Goal: Task Accomplishment & Management: Complete application form

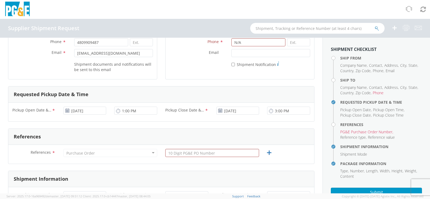
scroll to position [140, 0]
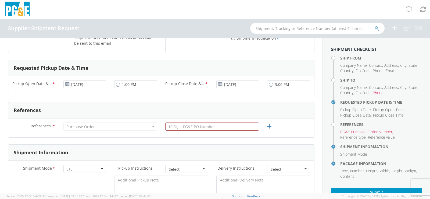
click at [67, 85] on icon at bounding box center [67, 84] width 5 height 4
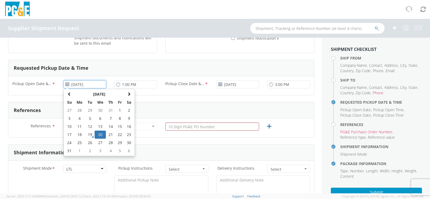
click at [73, 85] on input "[DATE]" at bounding box center [84, 84] width 43 height 8
click at [118, 134] on td "22" at bounding box center [119, 134] width 9 height 8
type input "[DATE]"
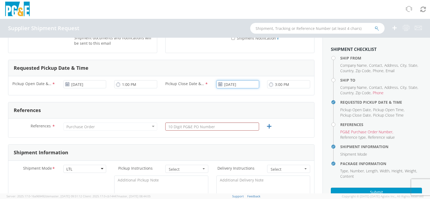
click at [230, 84] on input "[DATE]" at bounding box center [237, 84] width 43 height 8
click at [270, 135] on td "22" at bounding box center [272, 134] width 9 height 8
click at [166, 126] on input "text" at bounding box center [212, 126] width 94 height 8
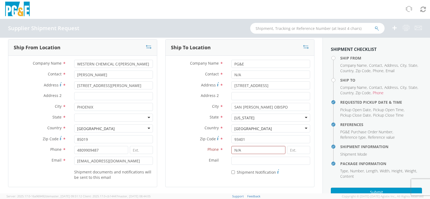
scroll to position [6, 0]
type input "3501416302"
click at [239, 151] on input "N/A" at bounding box center [258, 150] width 54 height 8
drag, startPoint x: 239, startPoint y: 151, endPoint x: 228, endPoint y: 153, distance: 11.5
click at [228, 153] on div "N/A" at bounding box center [270, 150] width 87 height 8
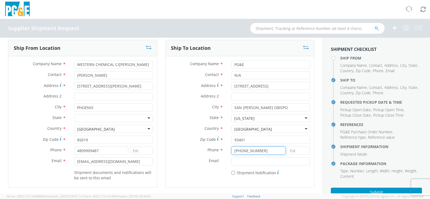
scroll to position [0, 0]
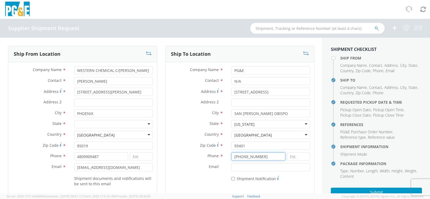
type input "[PHONE_NUMBER]"
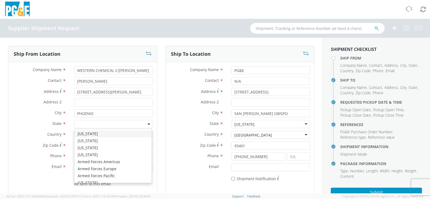
click at [92, 123] on div at bounding box center [113, 124] width 79 height 8
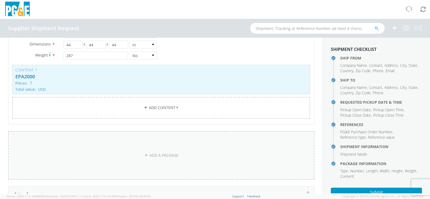
scroll to position [355, 0]
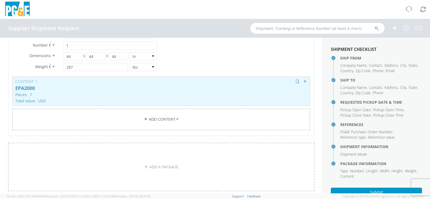
click at [85, 90] on p "EPA2000" at bounding box center [161, 88] width 292 height 5
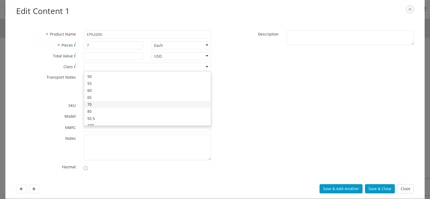
click at [207, 66] on div at bounding box center [147, 67] width 127 height 8
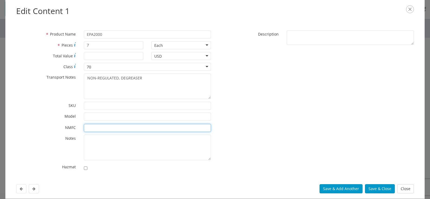
click at [85, 128] on input "* NMFC" at bounding box center [147, 128] width 127 height 8
drag, startPoint x: 89, startPoint y: 128, endPoint x: 86, endPoint y: 128, distance: 3.0
click at [86, 128] on input "148580-00" at bounding box center [147, 128] width 127 height 8
click at [108, 126] on input "048580-00" at bounding box center [147, 128] width 127 height 8
type input "048580-00"
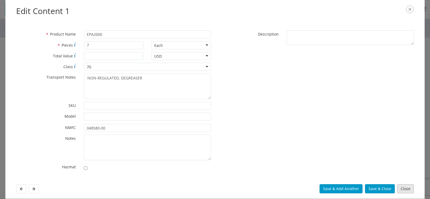
click at [402, 191] on button "Close" at bounding box center [405, 188] width 17 height 9
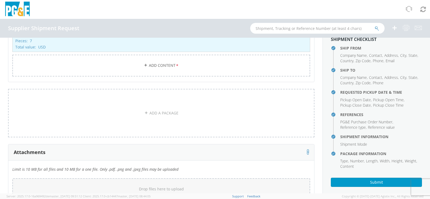
scroll to position [16, 0]
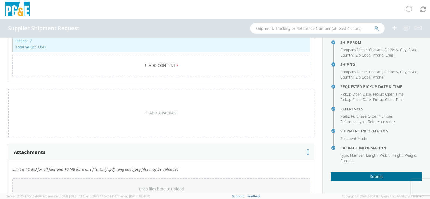
click at [356, 179] on button "Submit" at bounding box center [376, 176] width 91 height 9
